Goal: Find specific page/section: Find specific page/section

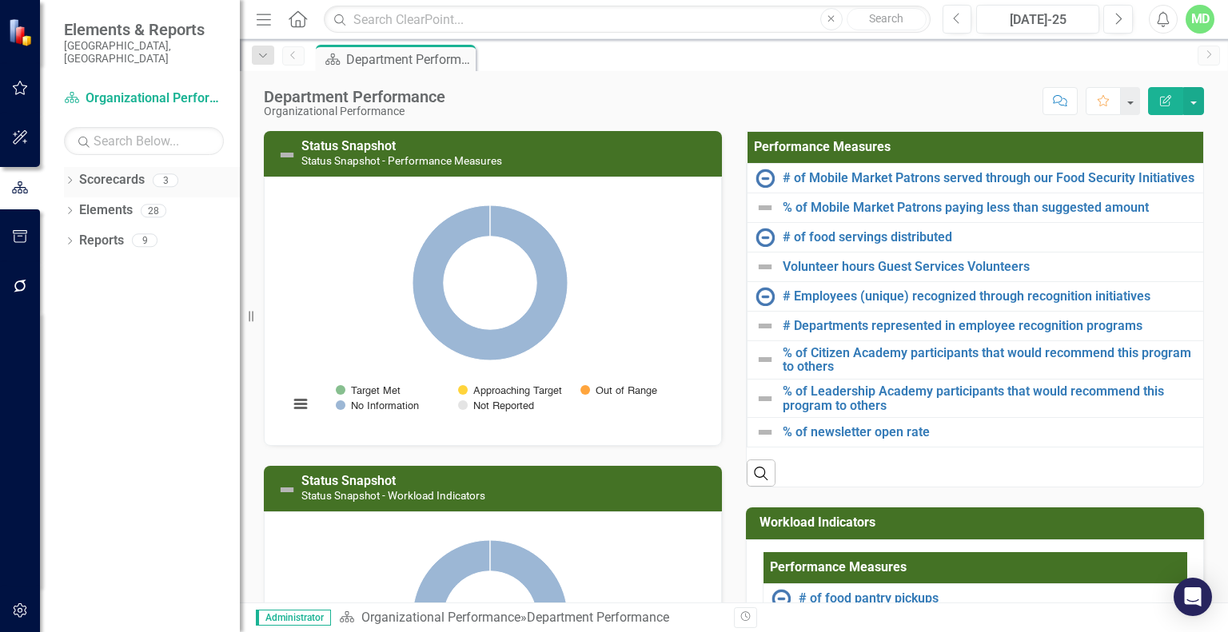
click at [96, 171] on link "Scorecards" at bounding box center [112, 180] width 66 height 18
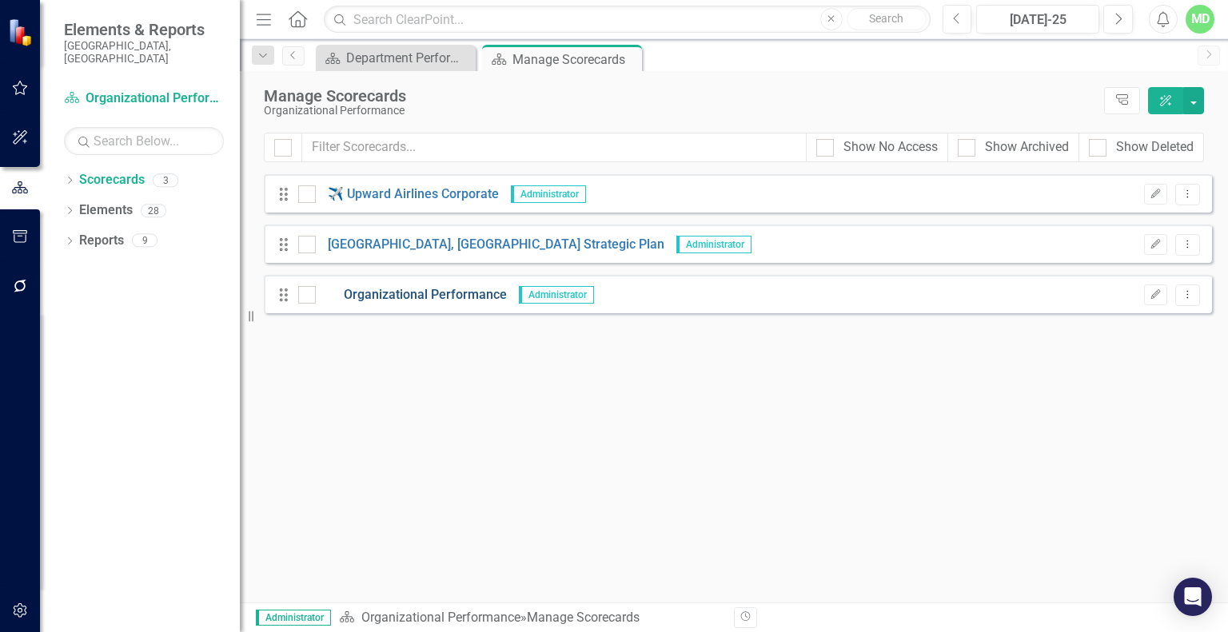
click at [387, 293] on link "Organizational Performance" at bounding box center [411, 295] width 191 height 18
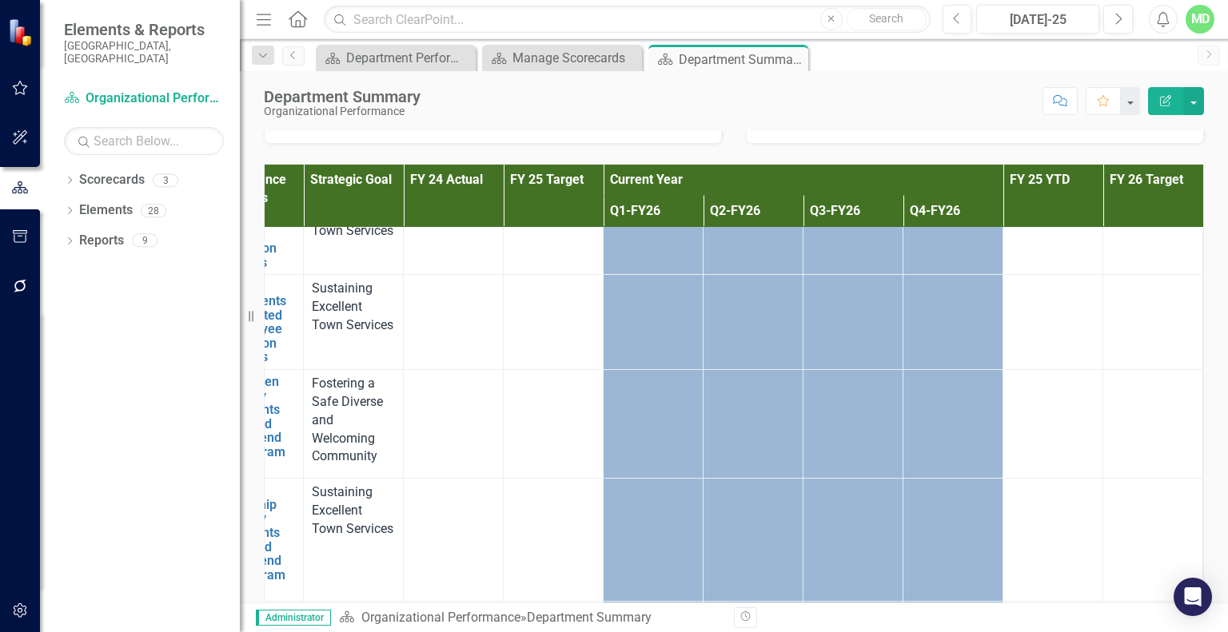
scroll to position [390, 83]
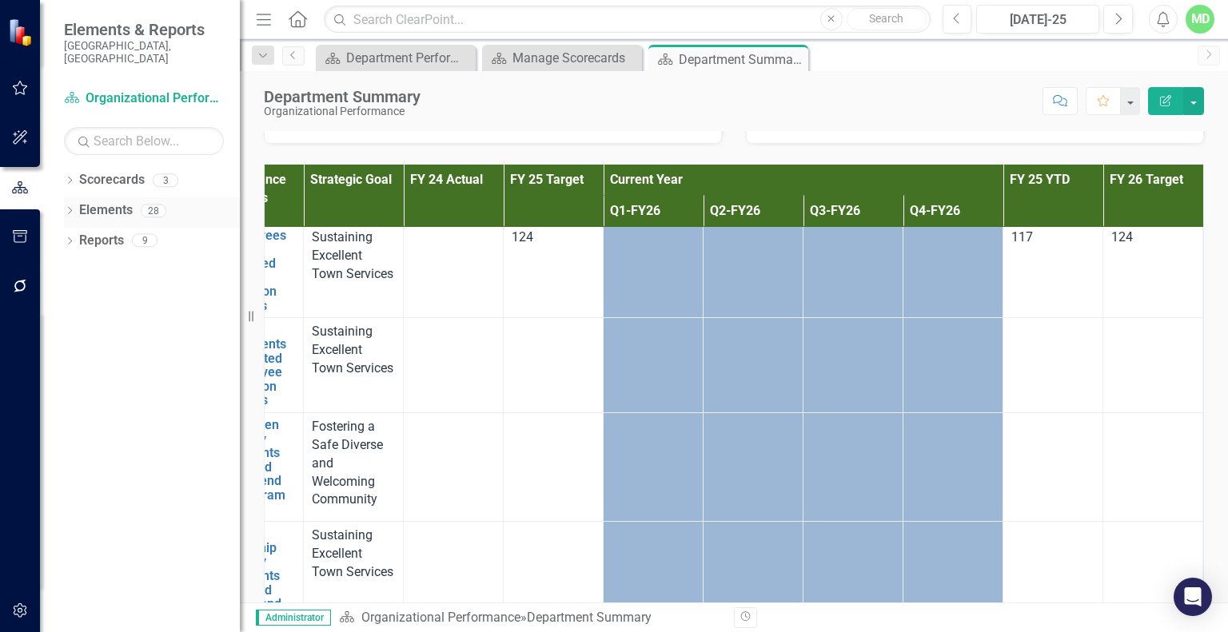
click at [86, 201] on link "Elements" at bounding box center [106, 210] width 54 height 18
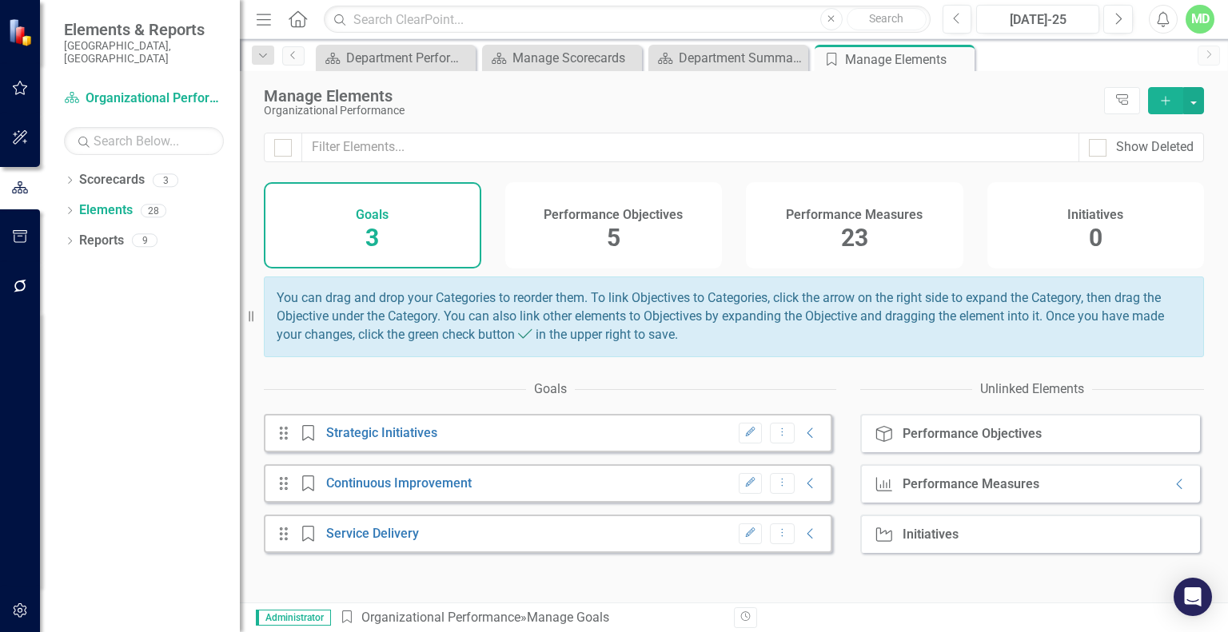
click at [929, 488] on div "Performance Measures" at bounding box center [970, 484] width 137 height 14
click at [1176, 489] on icon at bounding box center [1179, 484] width 6 height 10
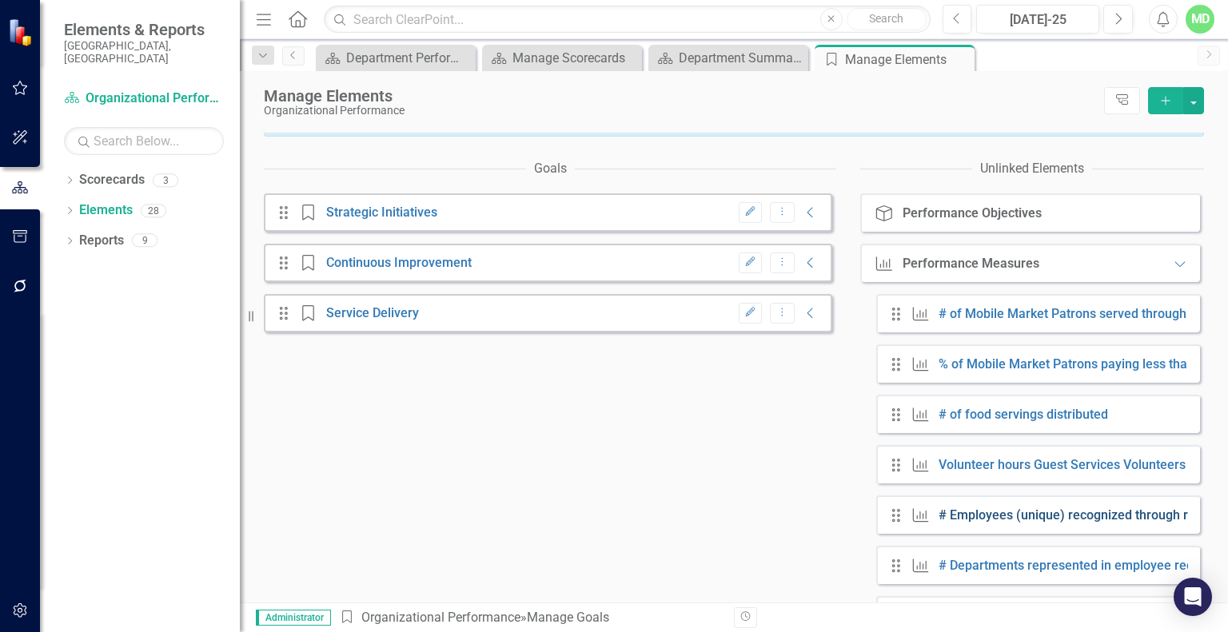
scroll to position [240, 0]
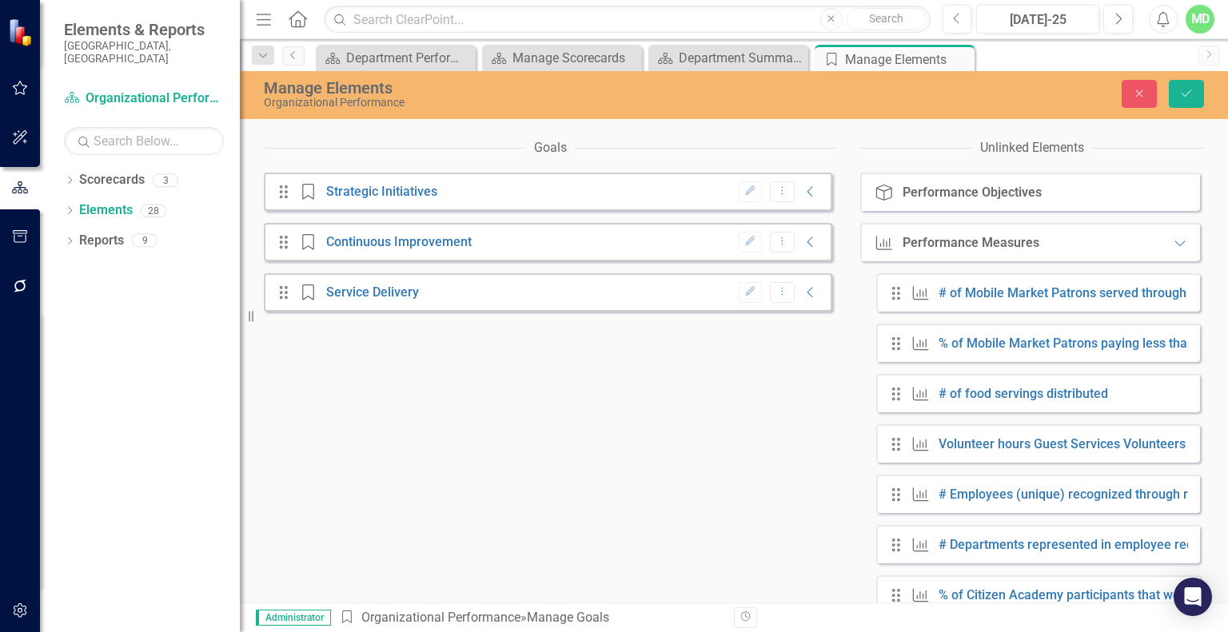
drag, startPoint x: 898, startPoint y: 155, endPoint x: 963, endPoint y: 147, distance: 65.2
click at [898, 156] on div "Unlinked Elements" at bounding box center [1032, 148] width 344 height 33
click at [1122, 90] on button "Close" at bounding box center [1138, 94] width 35 height 28
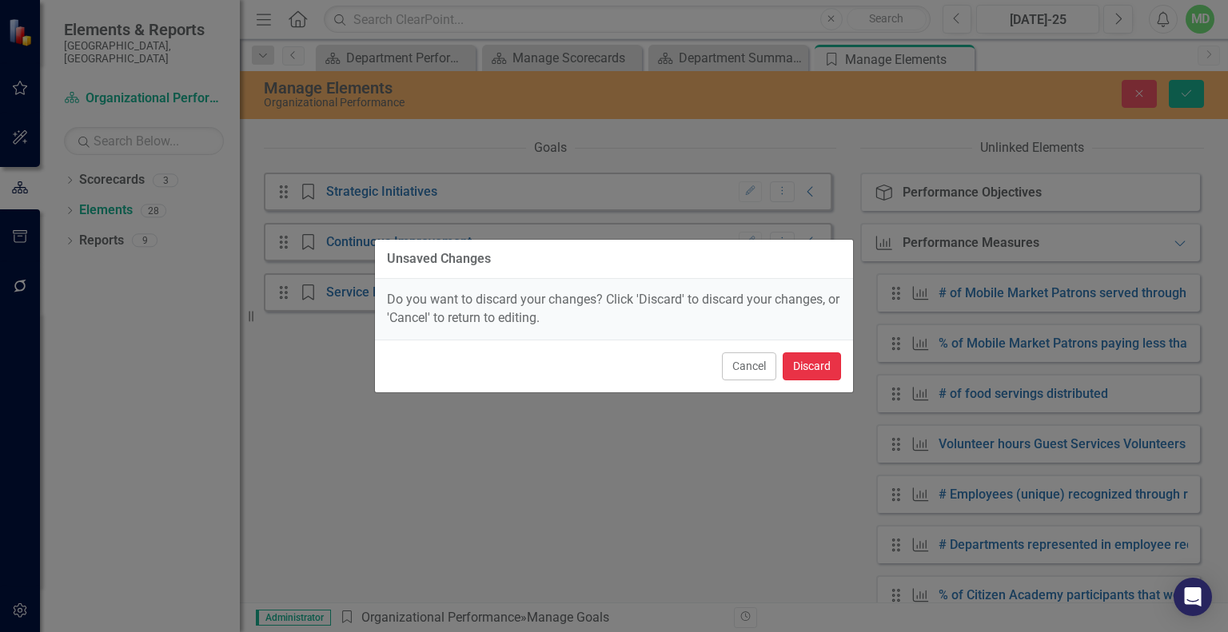
click at [806, 361] on button "Discard" at bounding box center [812, 367] width 58 height 28
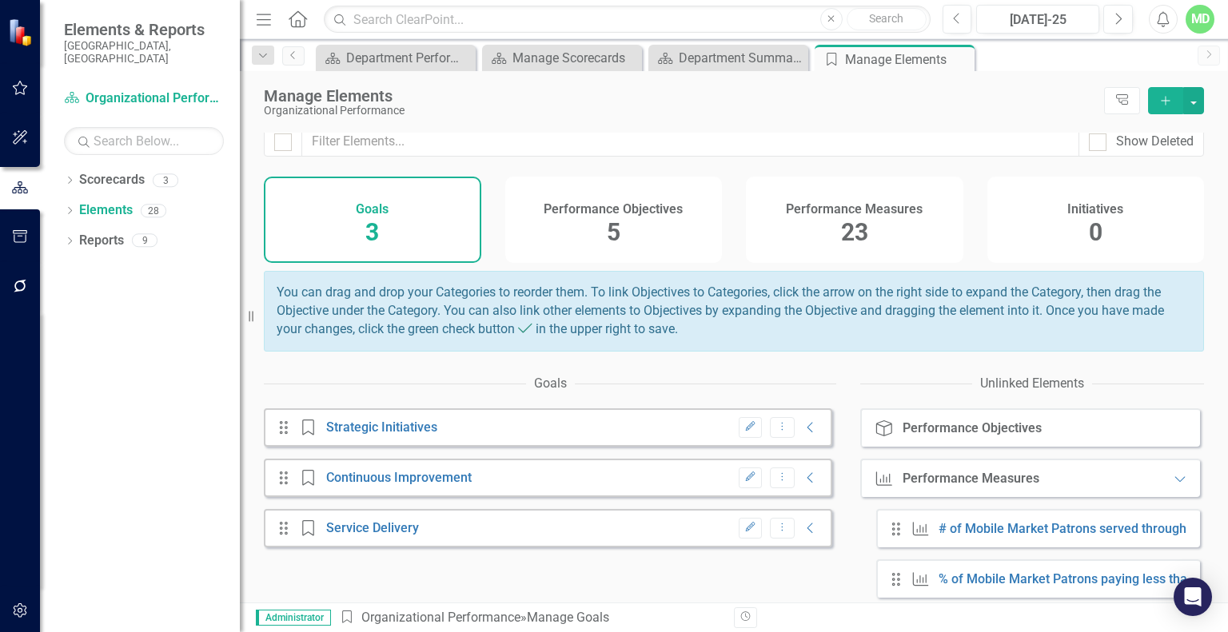
scroll to position [0, 0]
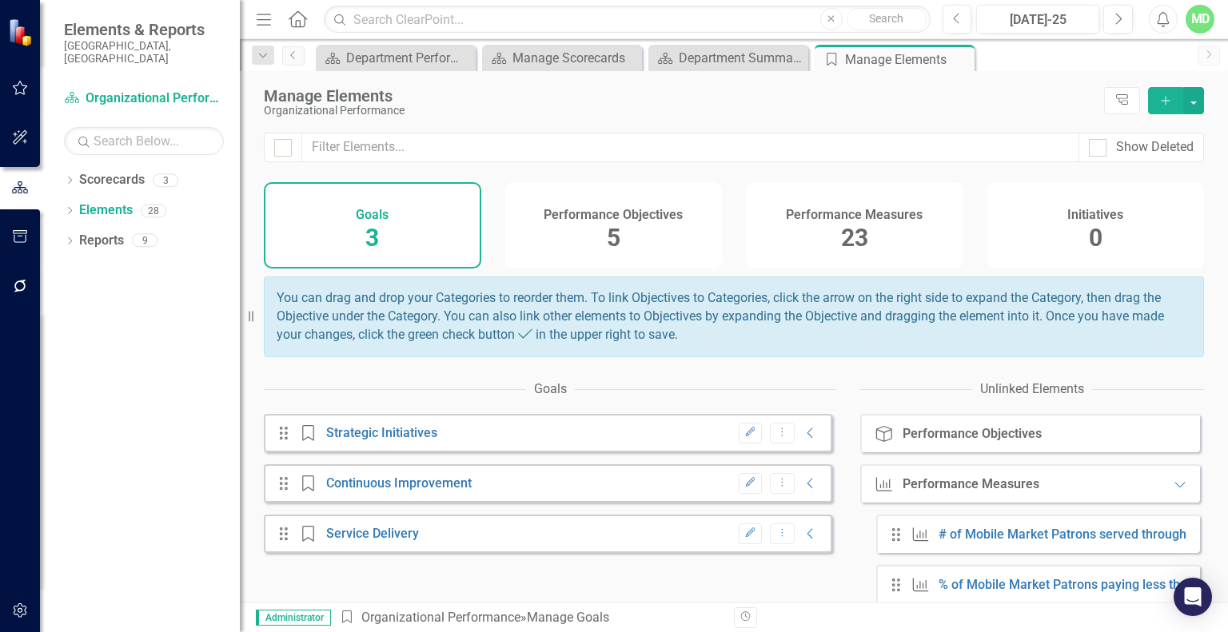
click at [927, 492] on div "Performance Measures" at bounding box center [970, 484] width 137 height 14
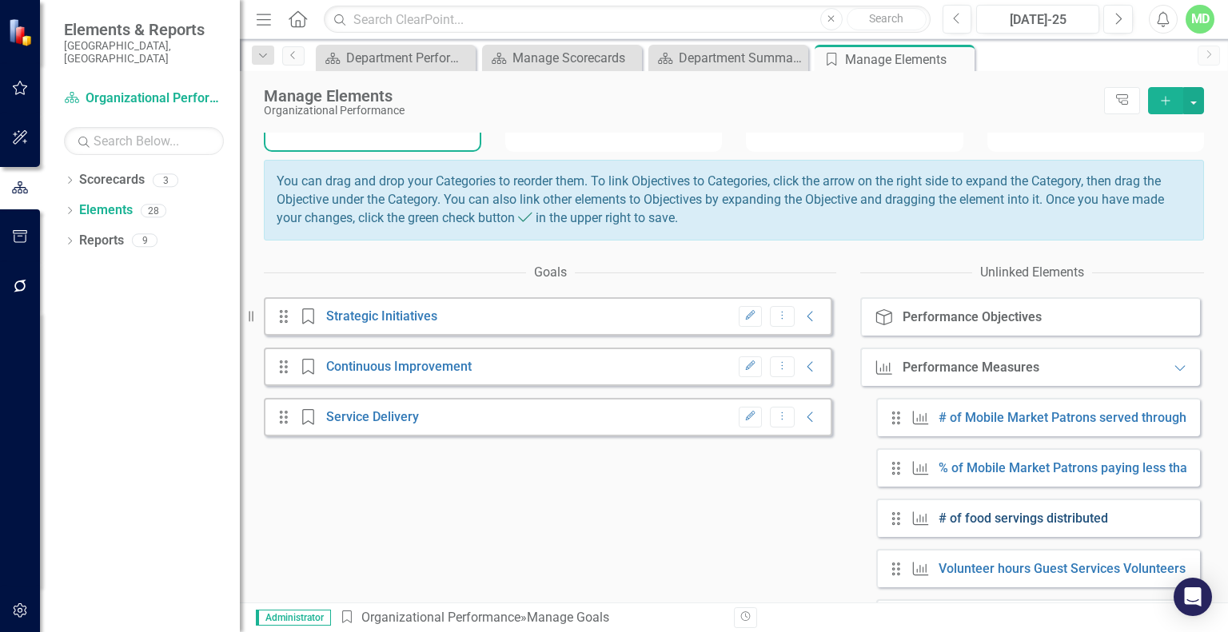
scroll to position [160, 0]
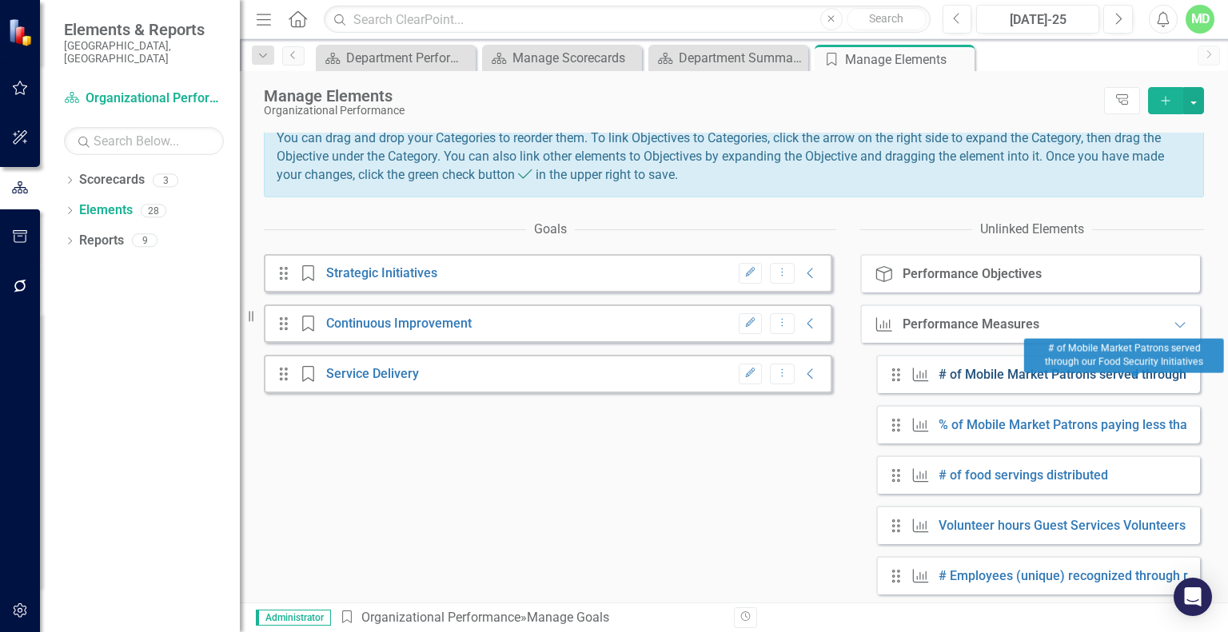
click at [1035, 382] on link "# of Mobile Market Patrons served through our Food Security Initiatives" at bounding box center [1144, 374] width 412 height 15
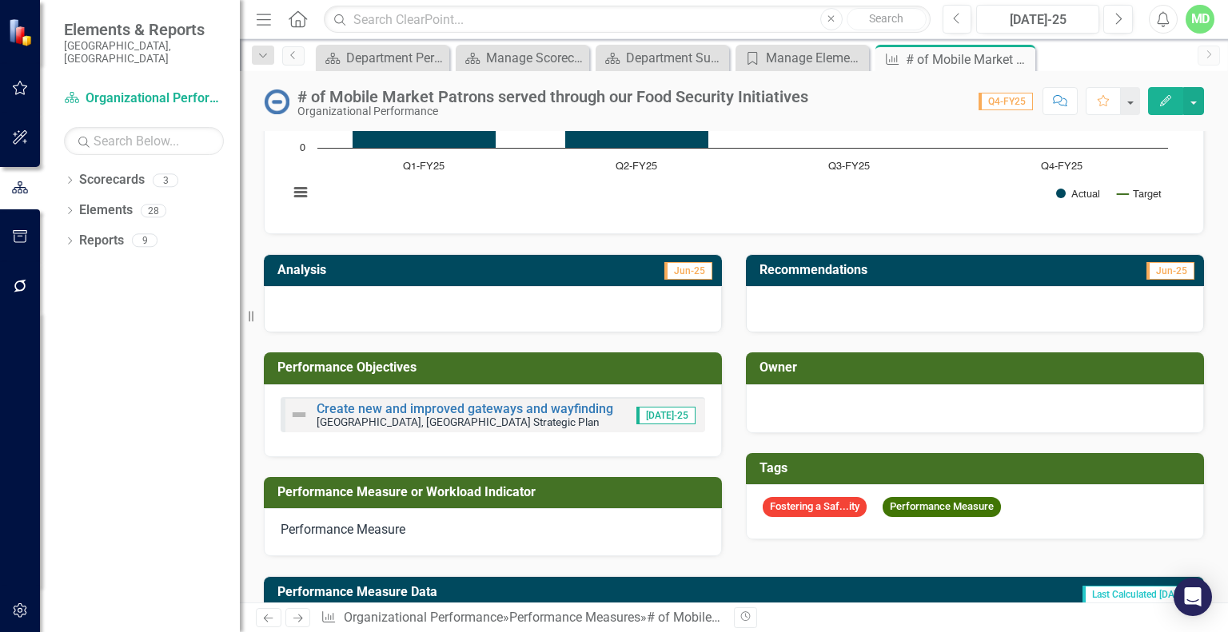
scroll to position [240, 0]
